Goal: Information Seeking & Learning: Learn about a topic

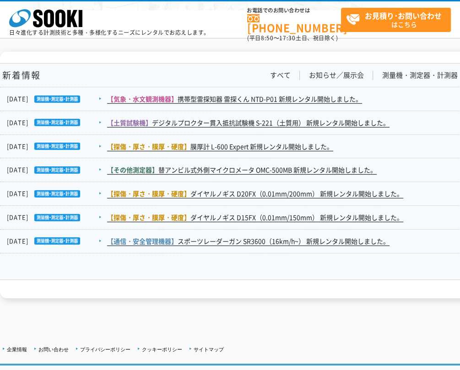
scroll to position [1602, 0]
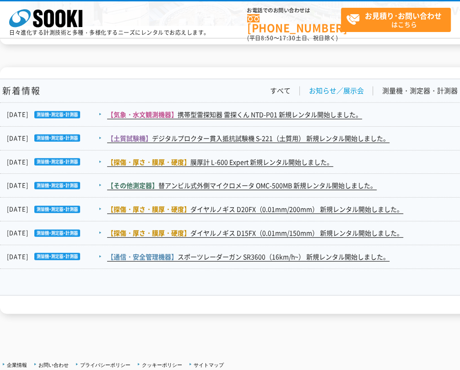
click at [355, 90] on link "お知らせ／展示会" at bounding box center [336, 91] width 55 height 10
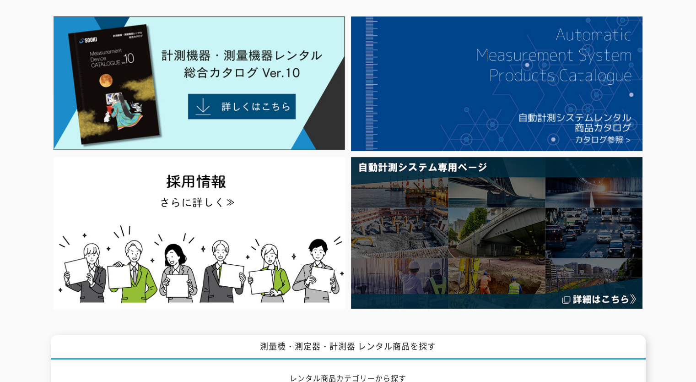
scroll to position [0, 0]
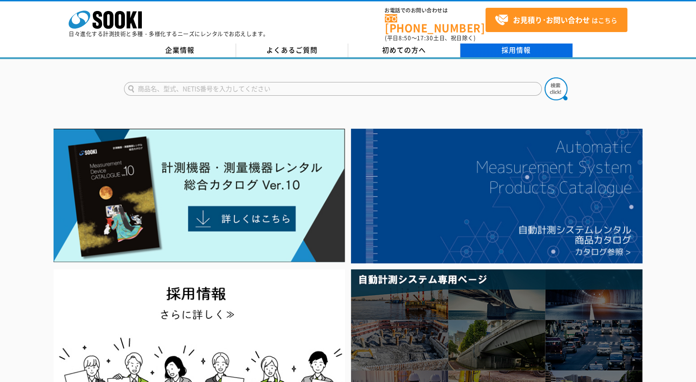
click at [460, 43] on link "採用情報" at bounding box center [517, 50] width 112 height 14
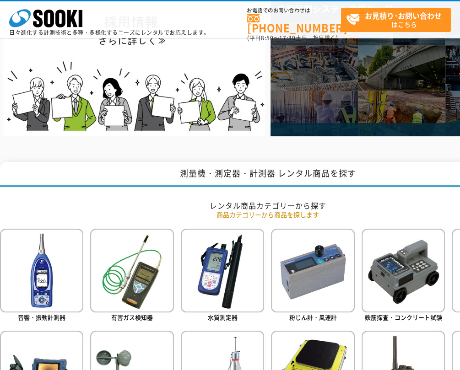
scroll to position [290, 0]
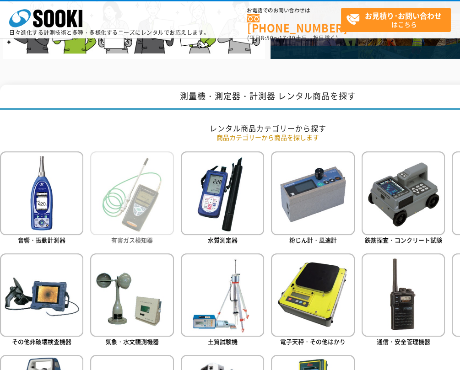
click at [121, 188] on img at bounding box center [131, 193] width 83 height 83
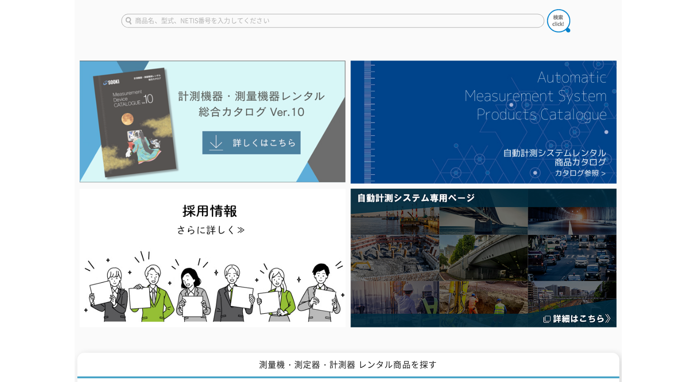
scroll to position [0, 0]
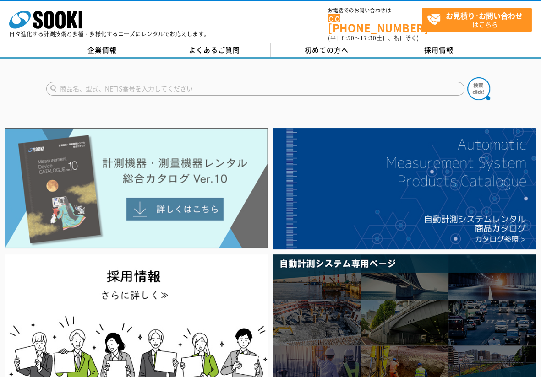
click at [167, 171] on img at bounding box center [136, 188] width 262 height 120
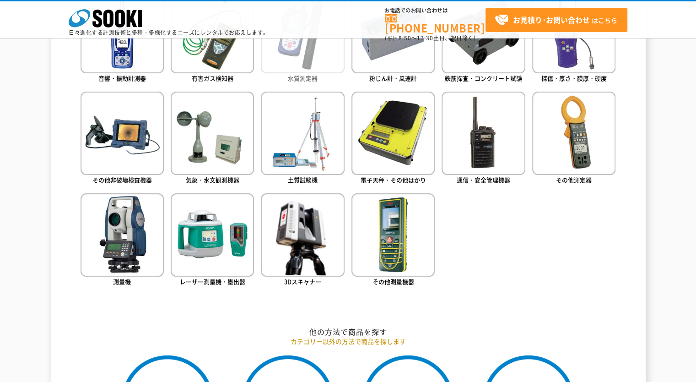
scroll to position [366, 0]
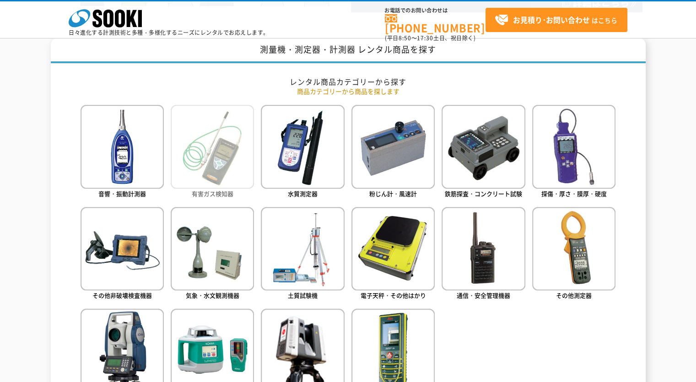
click at [211, 151] on img at bounding box center [212, 146] width 83 height 83
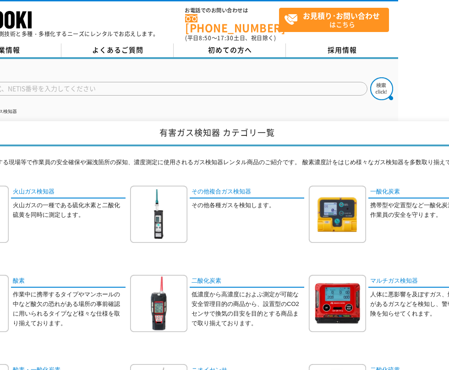
scroll to position [92, 51]
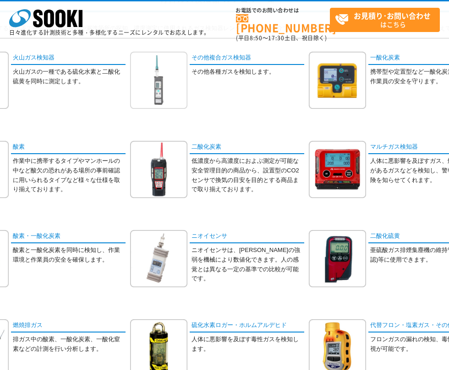
click at [163, 102] on img at bounding box center [158, 80] width 57 height 57
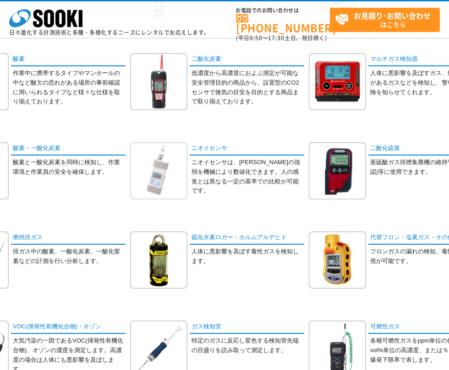
scroll to position [183, 51]
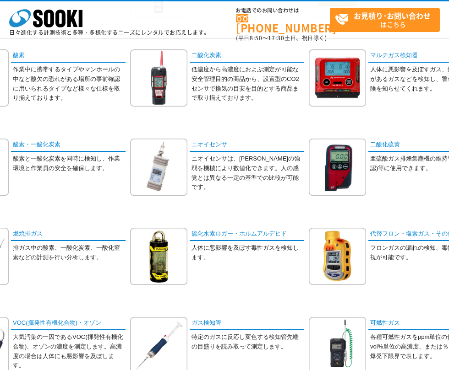
click at [219, 213] on div "火山ガス検知器 火山ガスの一種である硫化水素と二酸化硫黄を同時に測定します。" at bounding box center [217, 183] width 536 height 446
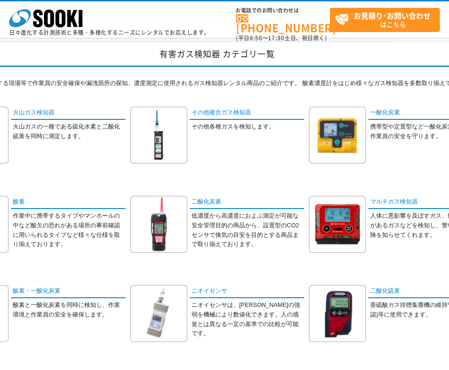
scroll to position [0, 51]
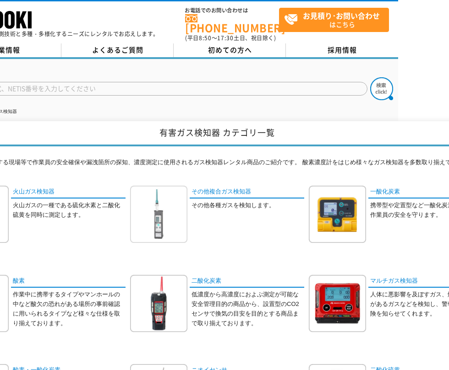
click at [162, 214] on img at bounding box center [158, 214] width 57 height 57
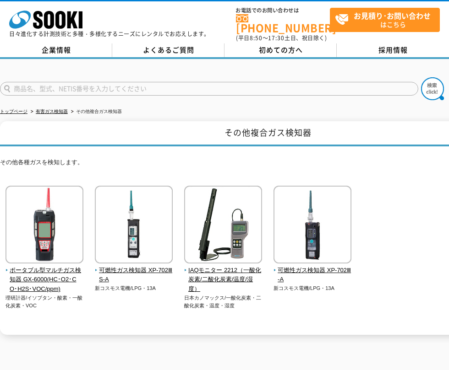
click at [168, 158] on p "その他各種ガスを検知します。" at bounding box center [268, 165] width 536 height 14
click at [158, 125] on h1 "その他複合ガス検知器" at bounding box center [268, 133] width 536 height 25
drag, startPoint x: 166, startPoint y: 121, endPoint x: 155, endPoint y: 142, distance: 24.0
click at [166, 121] on h1 "その他複合ガス検知器" at bounding box center [268, 133] width 536 height 25
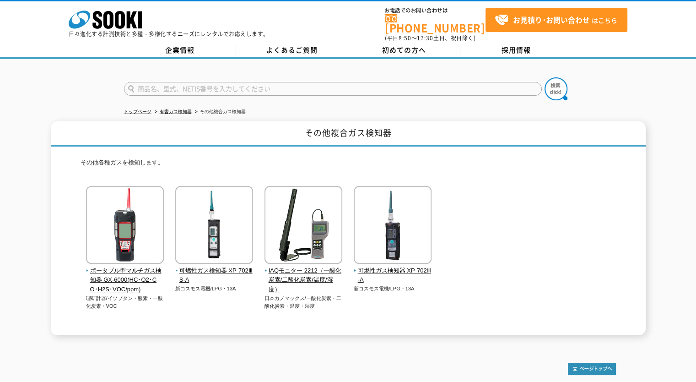
click at [95, 31] on p "日々進化する計測技術と多種・多様化するニーズにレンタルでお応えします。" at bounding box center [169, 33] width 201 height 5
click at [101, 34] on p "日々進化する計測技術と多種・多様化するニーズにレンタルでお応えします。" at bounding box center [169, 33] width 201 height 5
click at [106, 22] on icon at bounding box center [108, 20] width 10 height 18
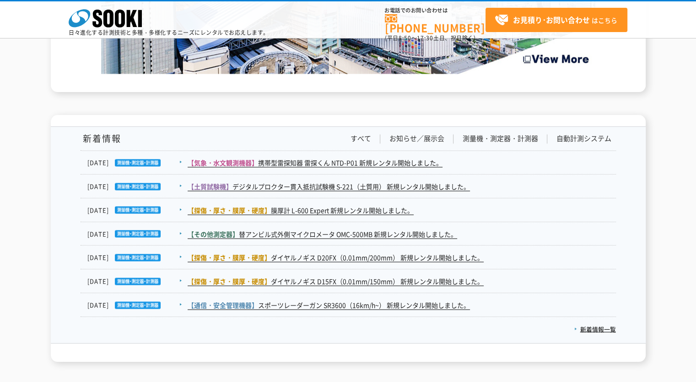
scroll to position [1693, 0]
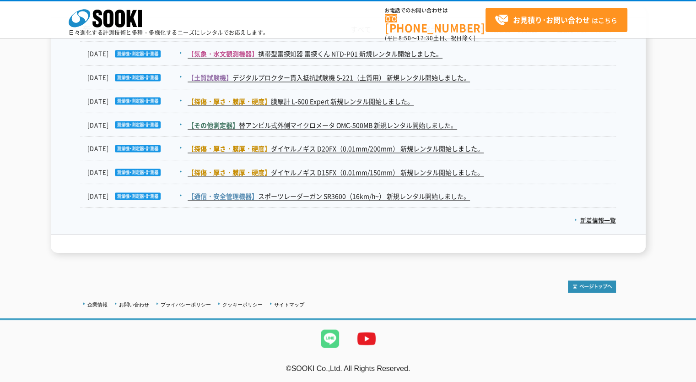
click at [329, 336] on img at bounding box center [330, 338] width 37 height 37
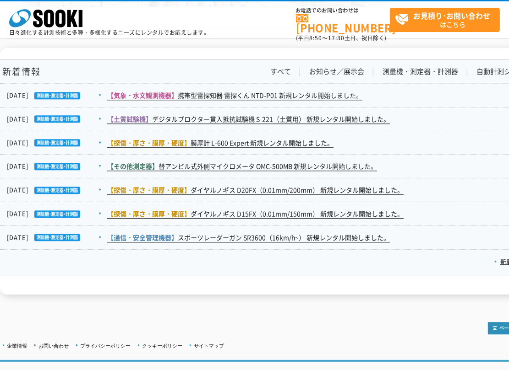
scroll to position [1572, 0]
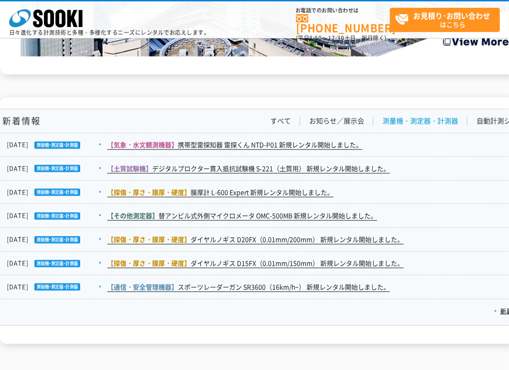
click at [407, 118] on link "測量機・測定器・計測器" at bounding box center [420, 121] width 76 height 10
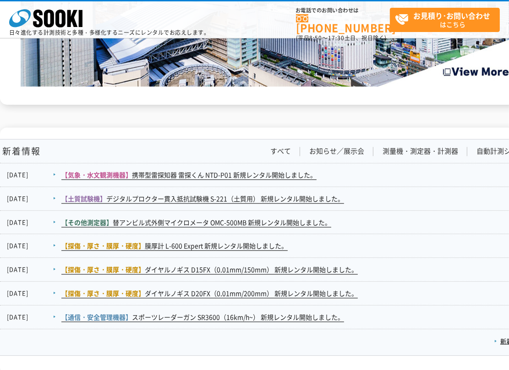
scroll to position [1526, 0]
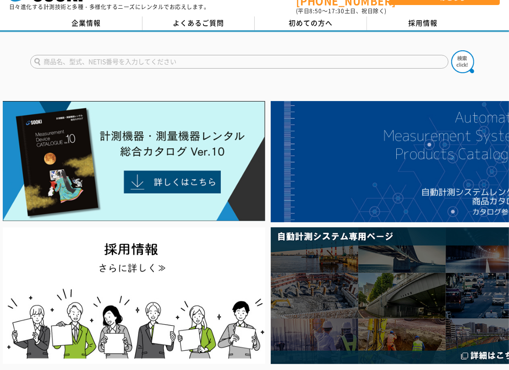
scroll to position [0, 0]
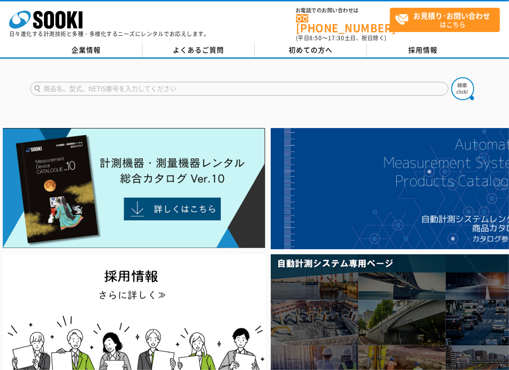
click at [353, 84] on input "text" at bounding box center [239, 89] width 418 height 14
paste input "ｳｪｱﾗﾌﾞﾙｸﾗｳﾄﾞｶﾒﾗ safie Pocket2 plus"
type input "ｳｪｱﾗﾌﾞﾙｸﾗｳﾄﾞｶﾒﾗ safie Pocket2 plus"
click at [451, 77] on button at bounding box center [462, 88] width 23 height 23
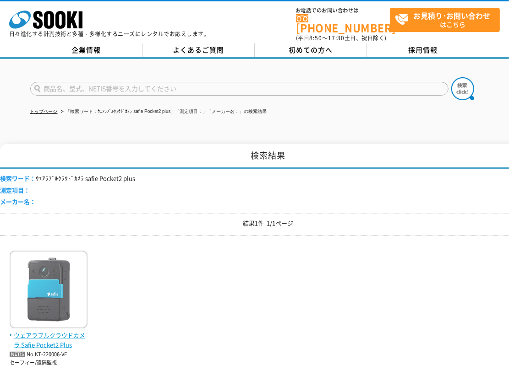
click at [77, 288] on img at bounding box center [49, 291] width 78 height 80
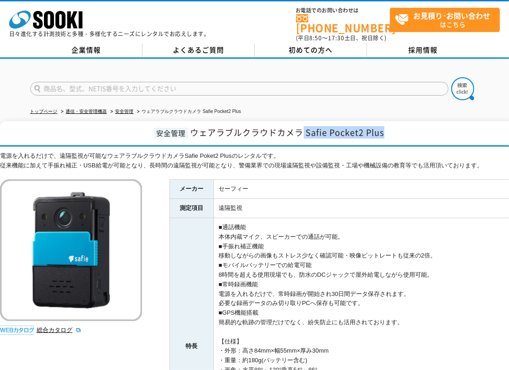
drag, startPoint x: 303, startPoint y: 125, endPoint x: 409, endPoint y: 125, distance: 106.2
click at [409, 125] on h1 "安全管理 ウェアラブルクラウドカメラ Safie Pocket2 Plus" at bounding box center [268, 134] width 536 height 26
copy span "Safie Pocket2 Plus"
click at [286, 82] on input "text" at bounding box center [239, 89] width 418 height 14
type input "商品名、型式、NETIS番号を入力してください"
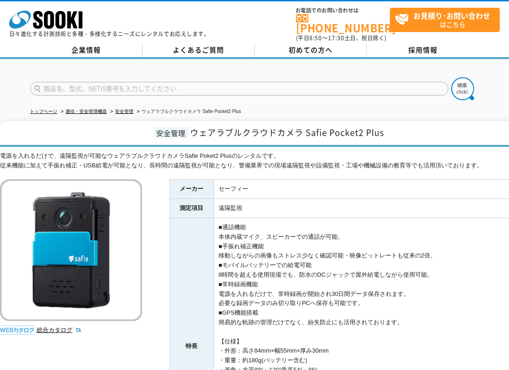
type input "商品名、型式、NETIS番号を入力してください"
click at [55, 15] on icon "株式会社 ソーキ" at bounding box center [45, 20] width 73 height 18
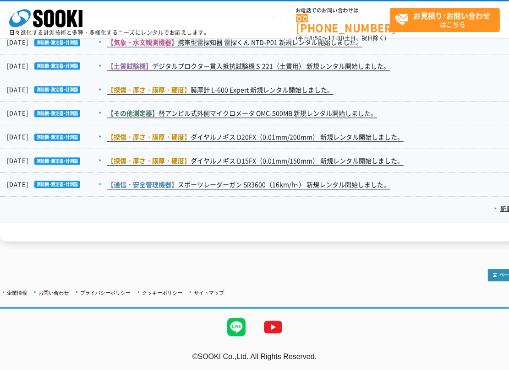
scroll to position [1537, 0]
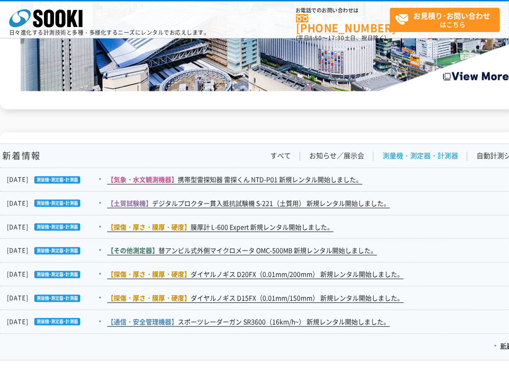
click at [407, 157] on link "測量機・測定器・計測器" at bounding box center [420, 156] width 76 height 10
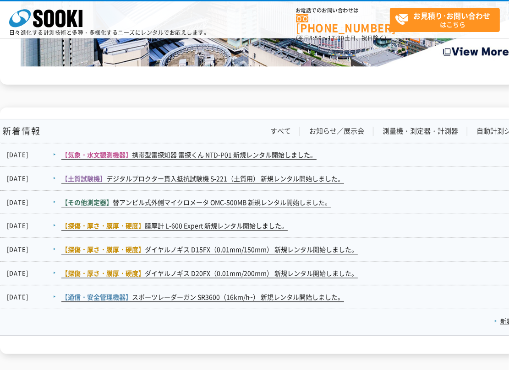
scroll to position [1583, 0]
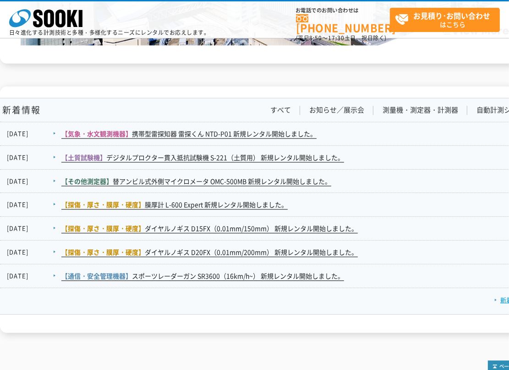
click at [500, 296] on link "新着情報一覧" at bounding box center [515, 300] width 42 height 9
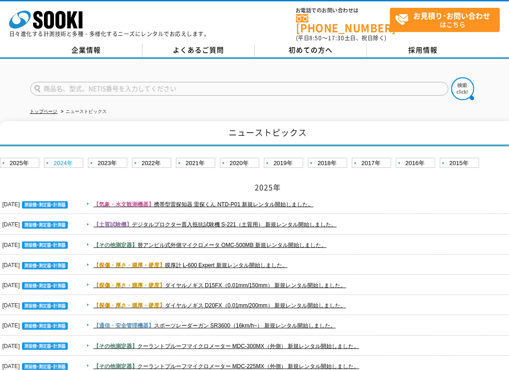
click at [61, 158] on link "2024年" at bounding box center [65, 163] width 42 height 11
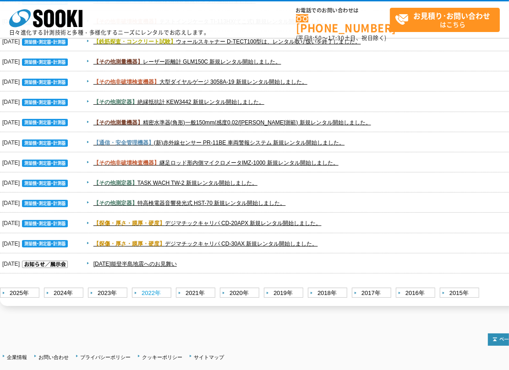
scroll to position [1740, 0]
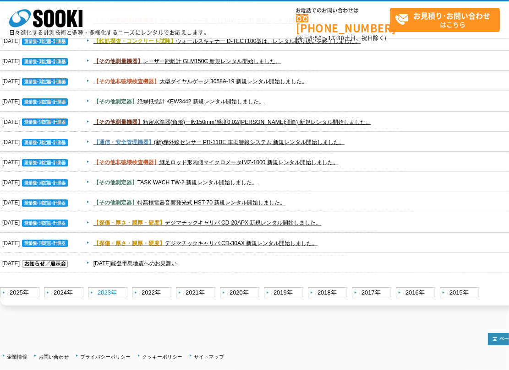
click at [116, 292] on link "2023年" at bounding box center [109, 293] width 42 height 11
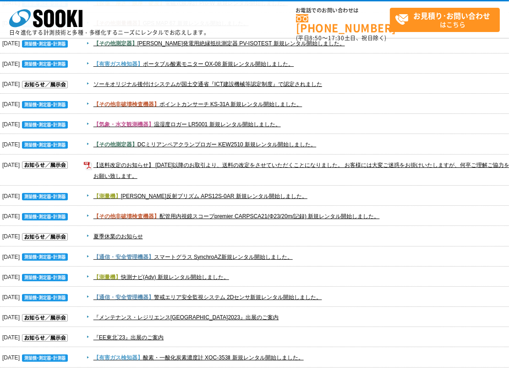
scroll to position [641, 0]
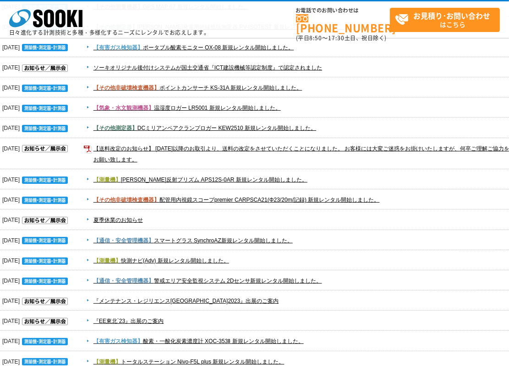
click at [394, 80] on dd "【その他非破壊検査機器】 ポイントカンサーチ KS-31A 新規レンタル開始しました。" at bounding box center [268, 88] width 536 height 20
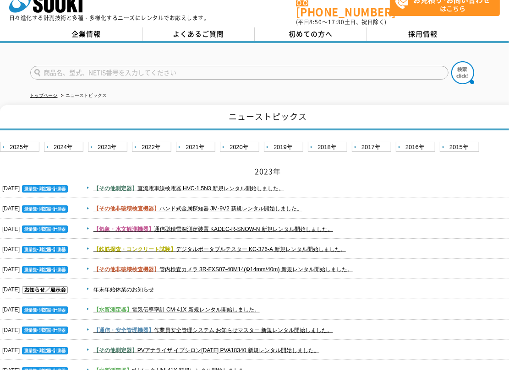
scroll to position [0, 0]
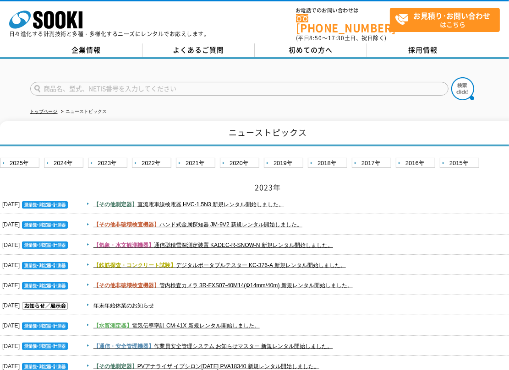
drag, startPoint x: 300, startPoint y: 98, endPoint x: 271, endPoint y: 83, distance: 32.6
click at [299, 103] on ul "トップページ ニューストピックス" at bounding box center [254, 112] width 449 height 19
click at [266, 82] on input "text" at bounding box center [239, 89] width 418 height 14
paste input "Safie Pocket2 plus"
type input "Safie Pocket2 plus"
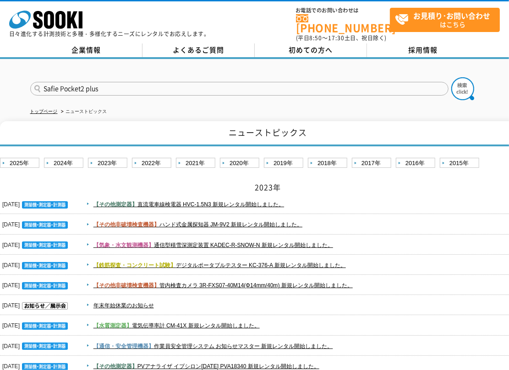
click at [451, 77] on button at bounding box center [462, 88] width 23 height 23
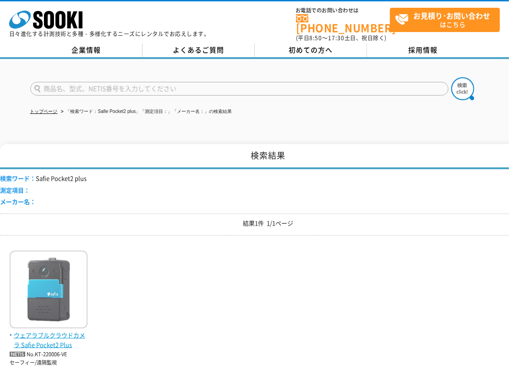
click at [65, 291] on img at bounding box center [49, 291] width 78 height 80
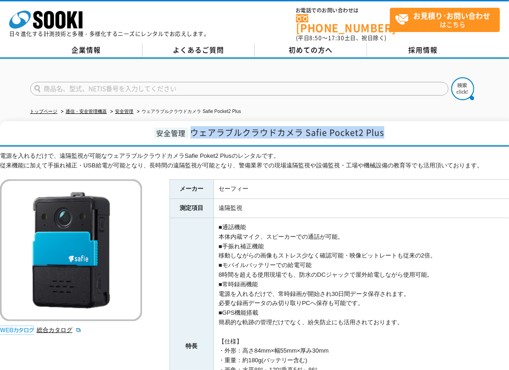
drag, startPoint x: 193, startPoint y: 124, endPoint x: 406, endPoint y: 123, distance: 213.3
click at [406, 123] on h1 "安全管理 ウェアラブルクラウドカメラ Safie Pocket2 Plus" at bounding box center [268, 134] width 536 height 26
copy span "ウェアラブルクラウドカメラ Safie Pocket2 Plus"
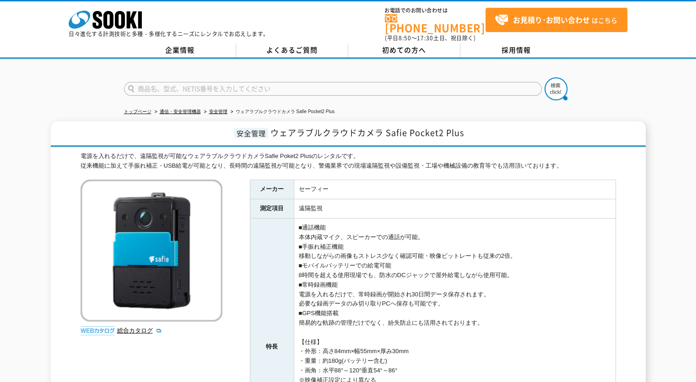
click at [136, 33] on p "日々進化する計測技術と多種・多様化するニーズにレンタルでお応えします。" at bounding box center [169, 33] width 201 height 5
click at [134, 21] on polygon at bounding box center [132, 19] width 11 height 17
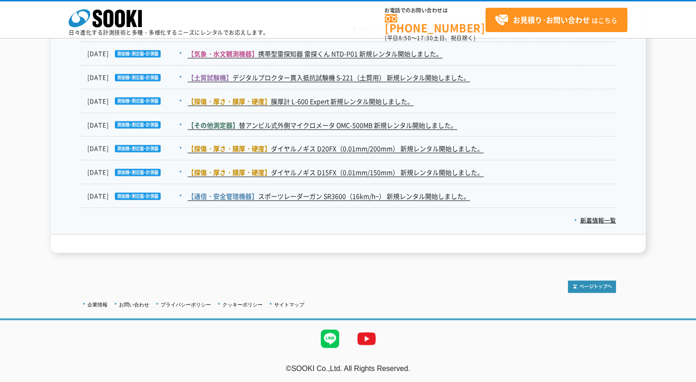
scroll to position [1602, 0]
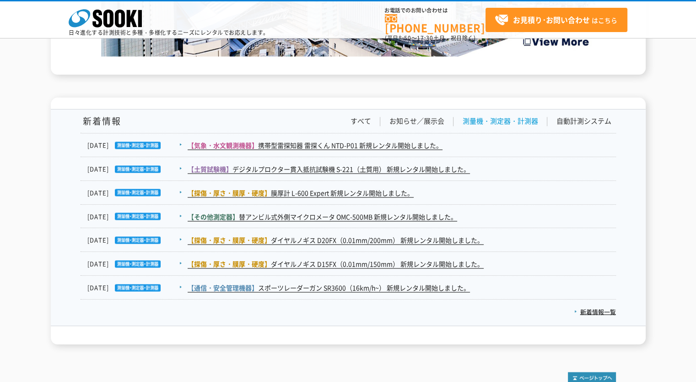
click at [501, 119] on link "測量機・測定器・計測器" at bounding box center [501, 121] width 76 height 10
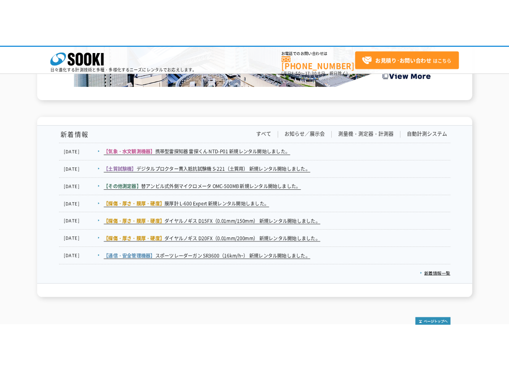
scroll to position [1572, 0]
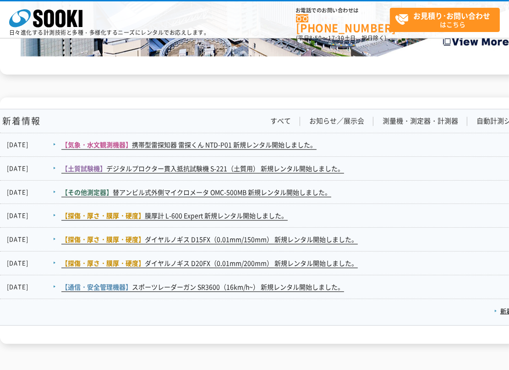
click at [402, 206] on dd "【探傷・厚さ・膜厚・硬度】 膜厚計 L-600 Expert 新規レンタル開始しました。" at bounding box center [268, 216] width 536 height 24
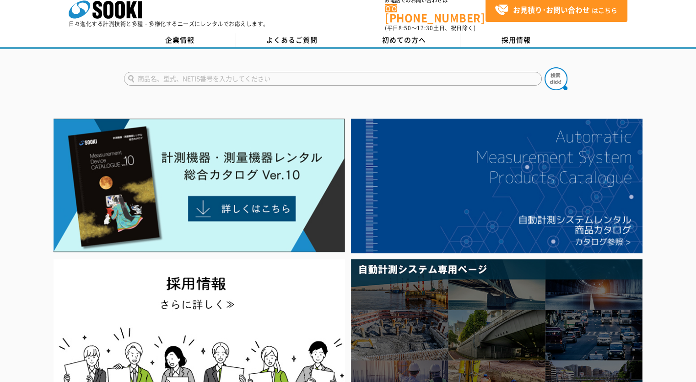
scroll to position [0, 0]
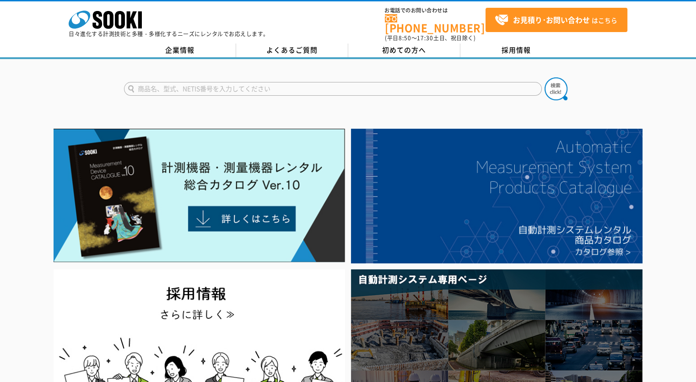
click at [137, 82] on input "text" at bounding box center [333, 89] width 418 height 14
paste input "Safie Pocket2 plus"
type input "Safie Pocket2 plus"
click at [545, 77] on button at bounding box center [556, 88] width 23 height 23
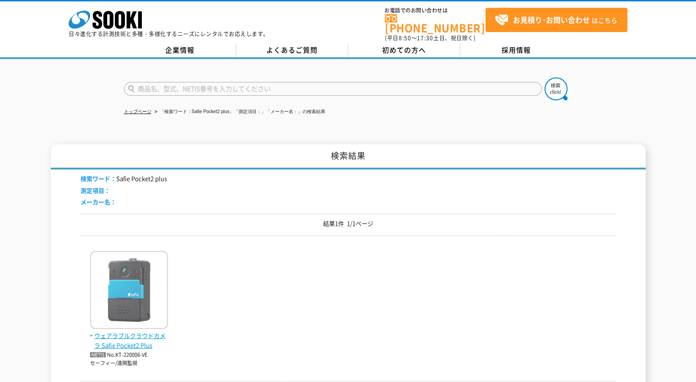
click at [145, 280] on img at bounding box center [129, 291] width 78 height 80
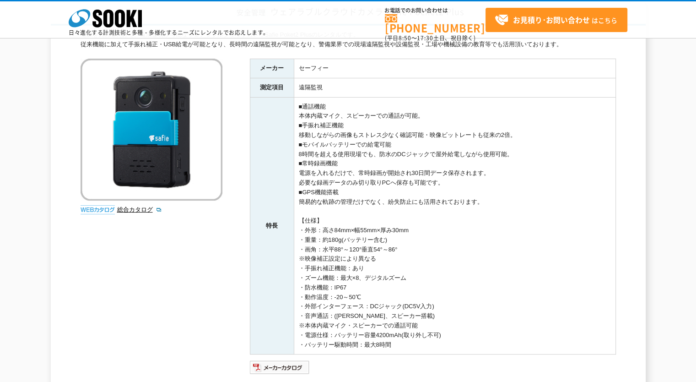
scroll to position [137, 0]
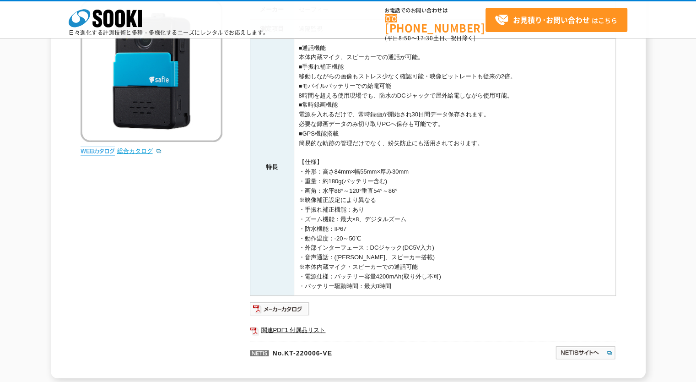
click at [137, 152] on link "総合カタログ" at bounding box center [139, 150] width 45 height 7
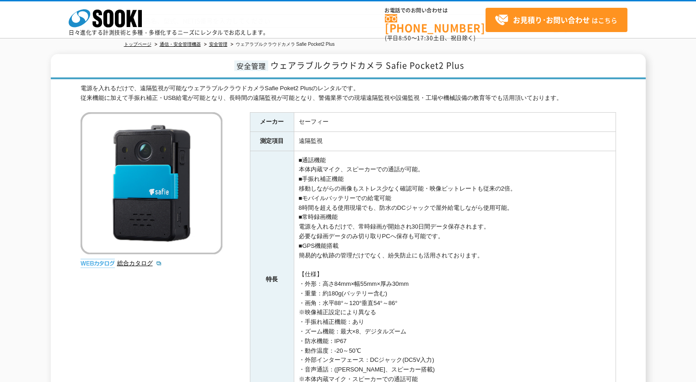
scroll to position [0, 0]
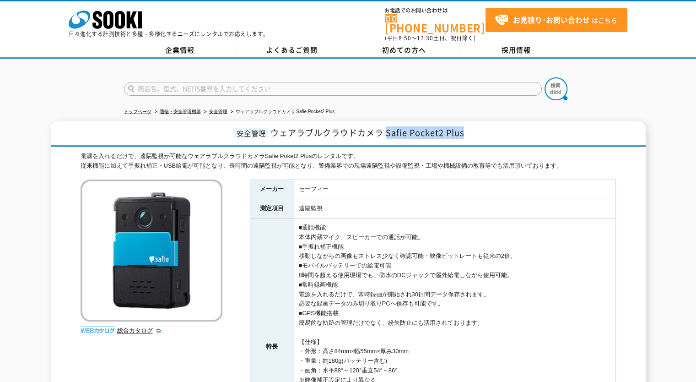
drag, startPoint x: 388, startPoint y: 126, endPoint x: 503, endPoint y: 127, distance: 115.4
click at [503, 127] on h1 "安全管理 ウェアラブルクラウドカメラ Safie Pocket2 Plus" at bounding box center [348, 134] width 595 height 26
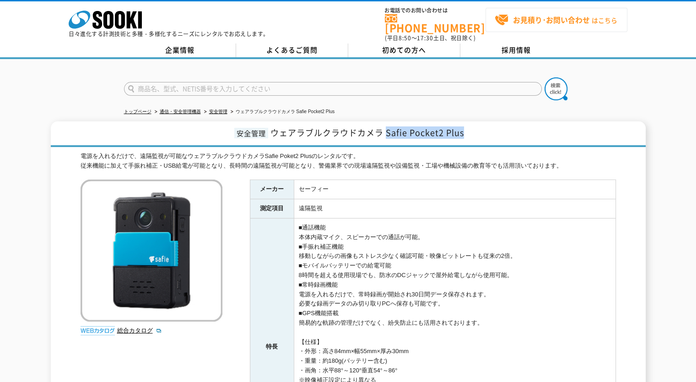
copy span "Safie Pocket2 Plus"
